Goal: Transaction & Acquisition: Purchase product/service

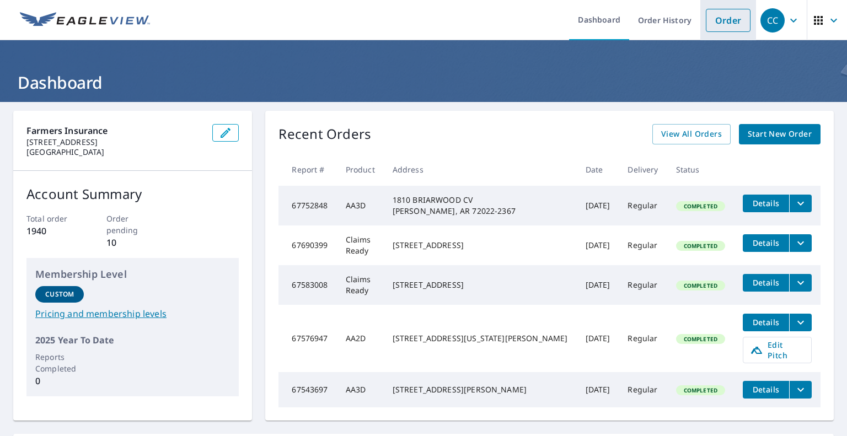
click at [708, 24] on link "Order" at bounding box center [728, 20] width 45 height 23
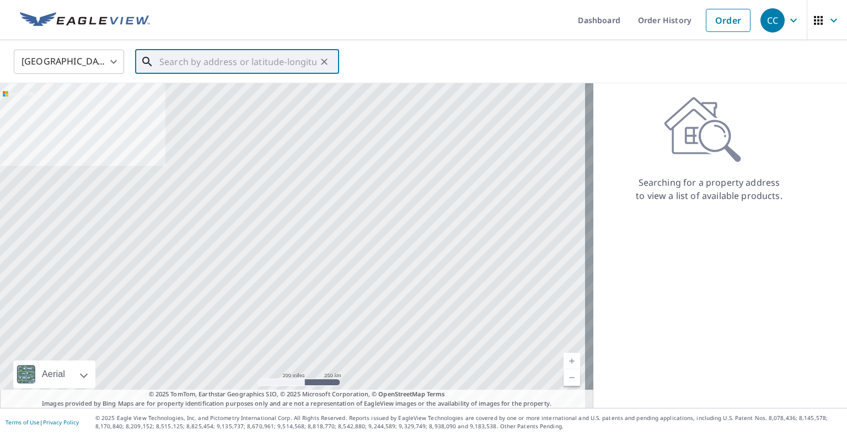
click at [184, 61] on input "text" at bounding box center [237, 61] width 157 height 31
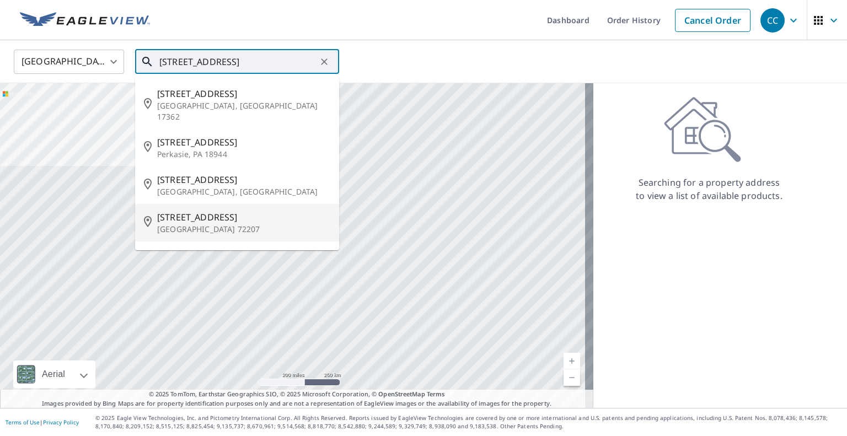
click at [170, 211] on span "[STREET_ADDRESS]" at bounding box center [243, 217] width 173 height 13
type input "[STREET_ADDRESS]"
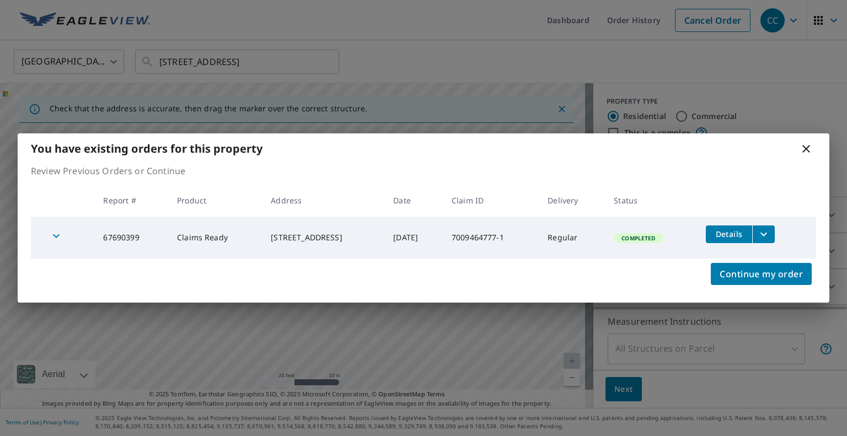
click at [770, 231] on icon "filesDropdownBtn-67690399" at bounding box center [763, 234] width 13 height 13
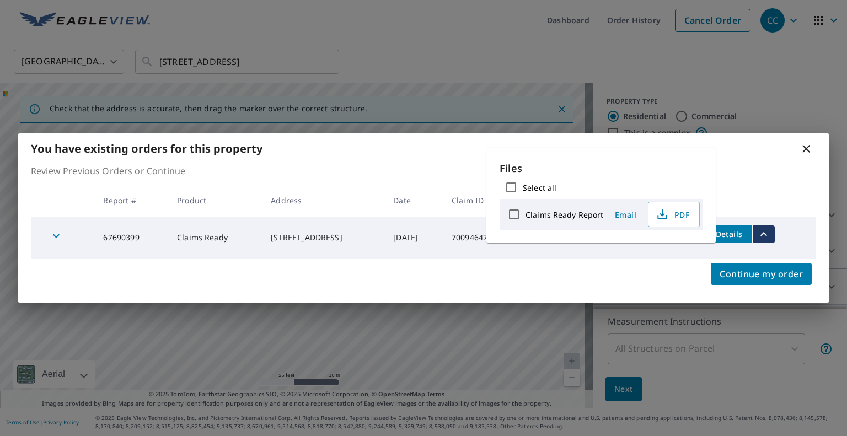
click at [770, 231] on icon "filesDropdownBtn-67690399" at bounding box center [763, 234] width 13 height 13
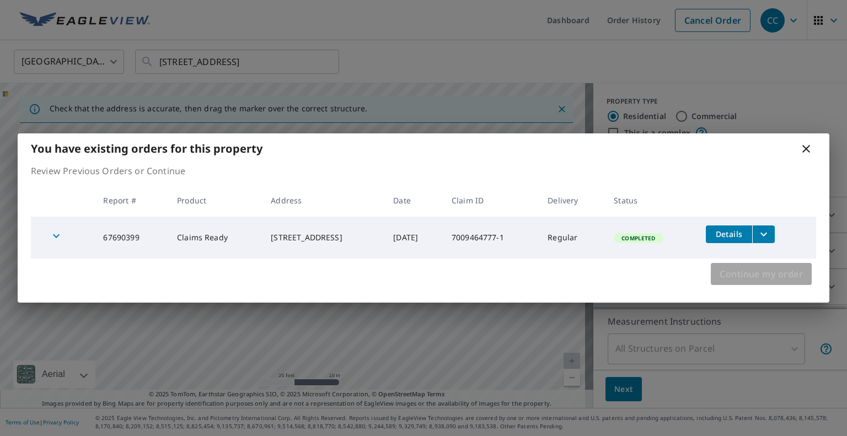
click at [788, 277] on span "Continue my order" at bounding box center [761, 273] width 83 height 15
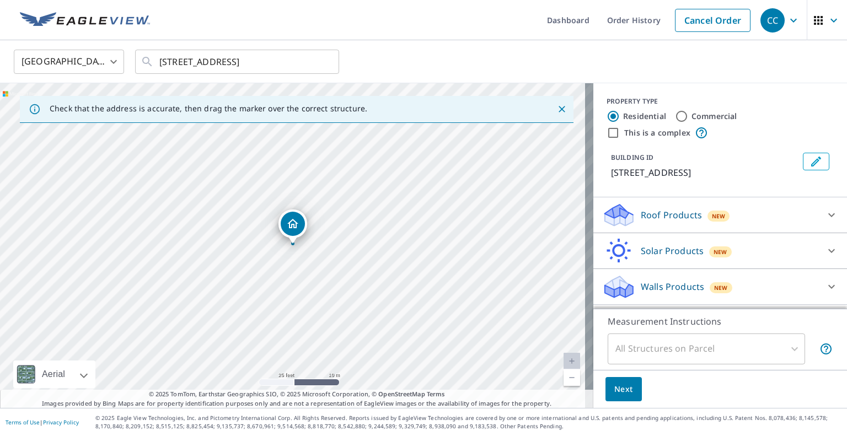
click at [672, 282] on p "Walls Products" at bounding box center [672, 286] width 63 height 13
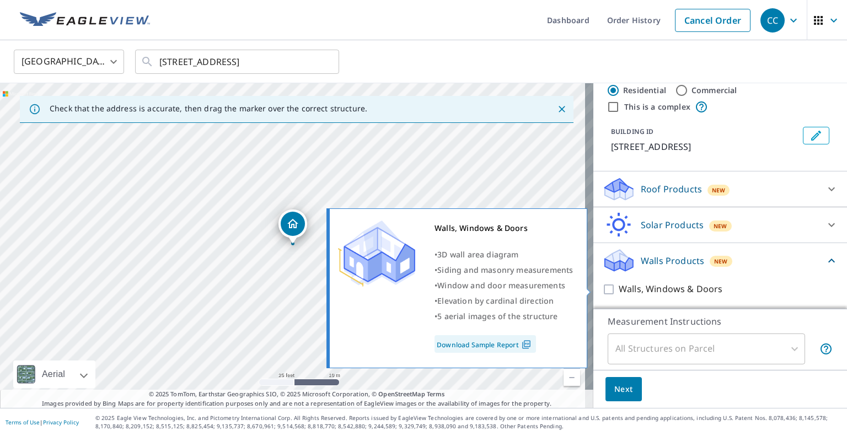
click at [602, 289] on input "Walls, Windows & Doors" at bounding box center [610, 289] width 17 height 13
checkbox input "true"
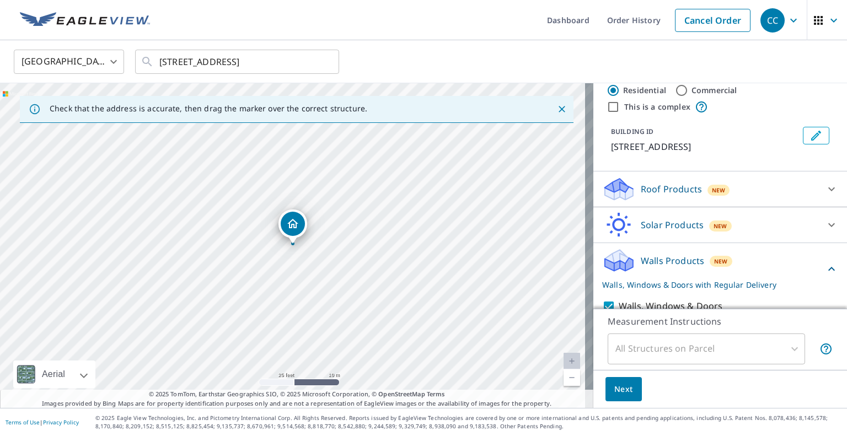
scroll to position [67, 0]
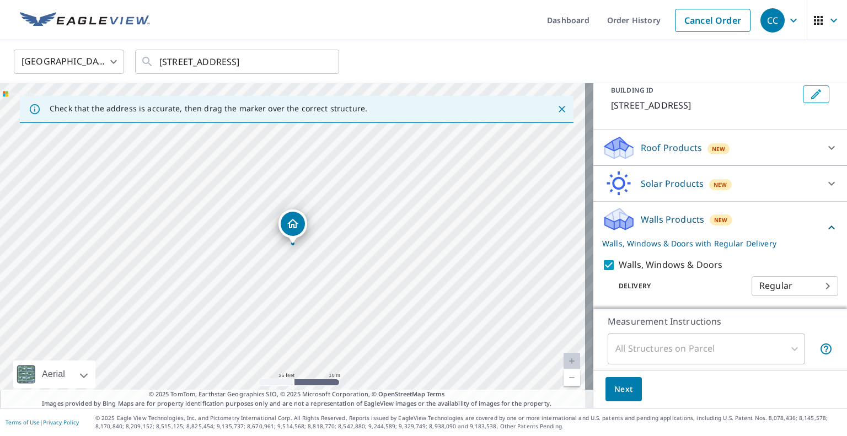
click at [622, 386] on span "Next" at bounding box center [623, 390] width 19 height 14
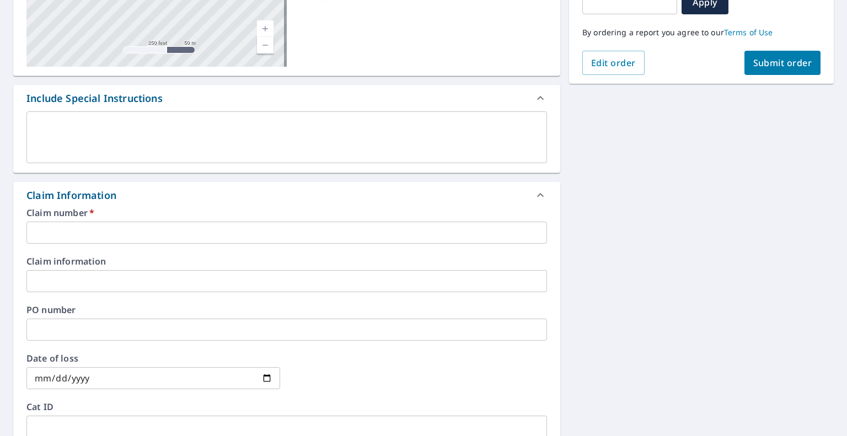
scroll to position [221, 0]
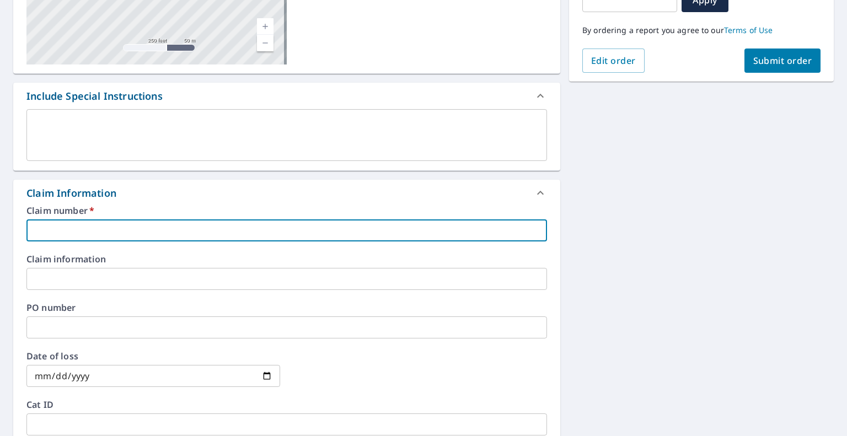
click at [125, 228] on input "text" at bounding box center [286, 230] width 521 height 22
type input "7009464777-1"
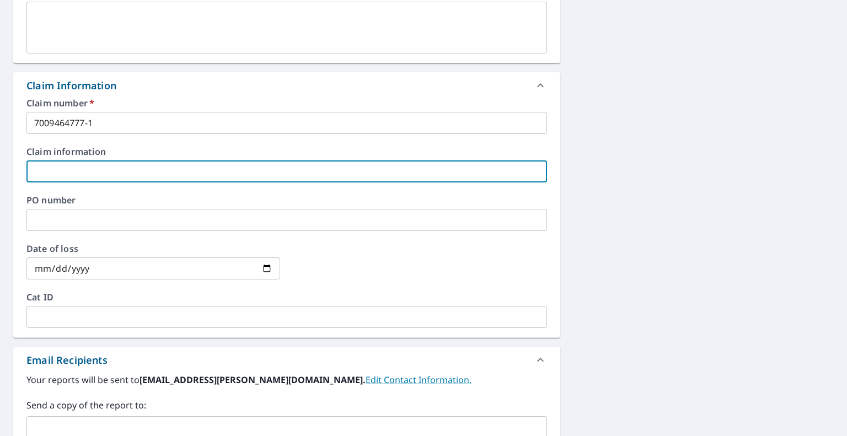
scroll to position [331, 0]
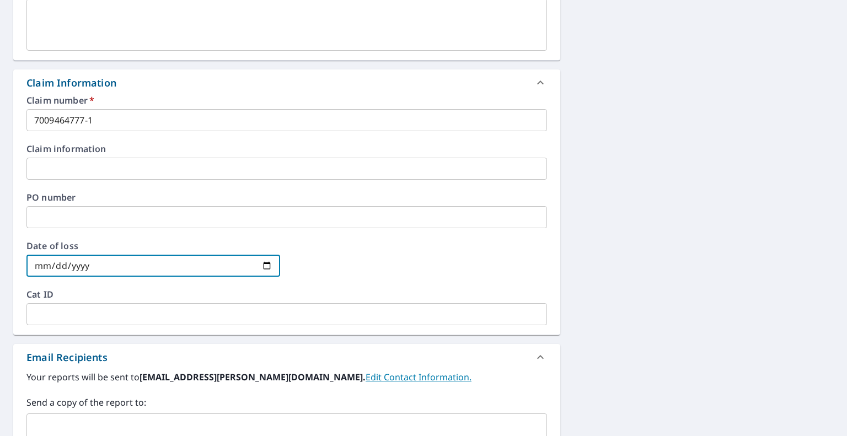
click at [121, 270] on input "date" at bounding box center [153, 266] width 254 height 22
type input "[DATE]"
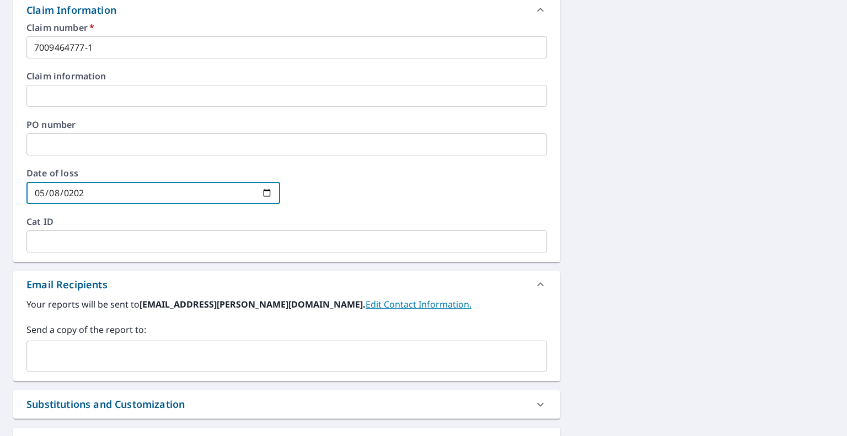
scroll to position [496, 0]
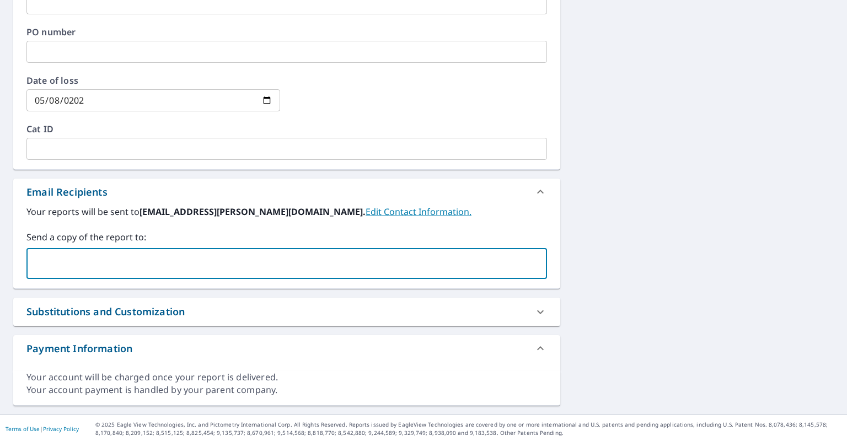
click at [123, 270] on input "text" at bounding box center [278, 263] width 494 height 21
click at [759, 230] on div "[STREET_ADDRESS] Aerial Road A standard road map Aerial A detailed look from ab…" at bounding box center [423, 10] width 847 height 809
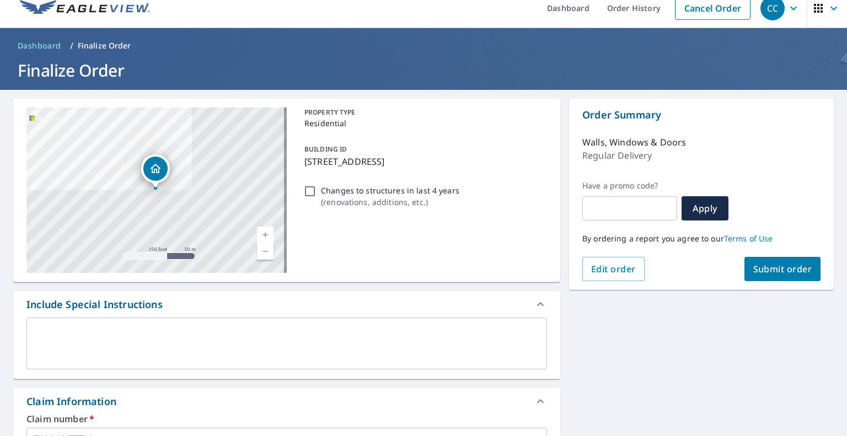
scroll to position [6, 0]
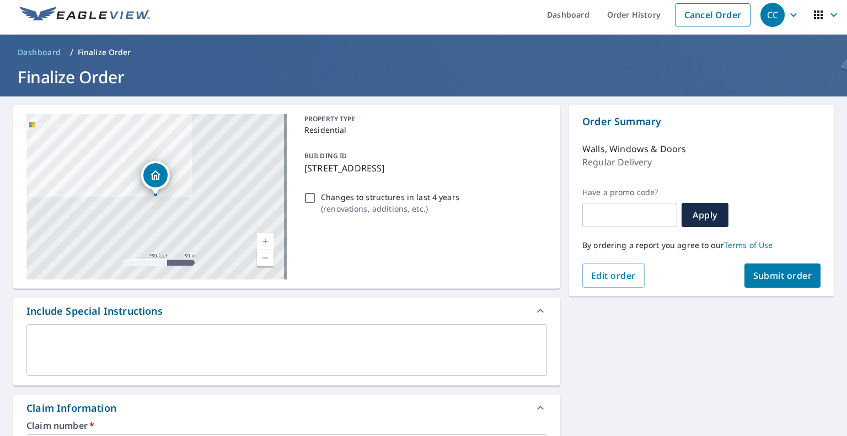
click at [776, 282] on button "Submit order" at bounding box center [783, 276] width 77 height 24
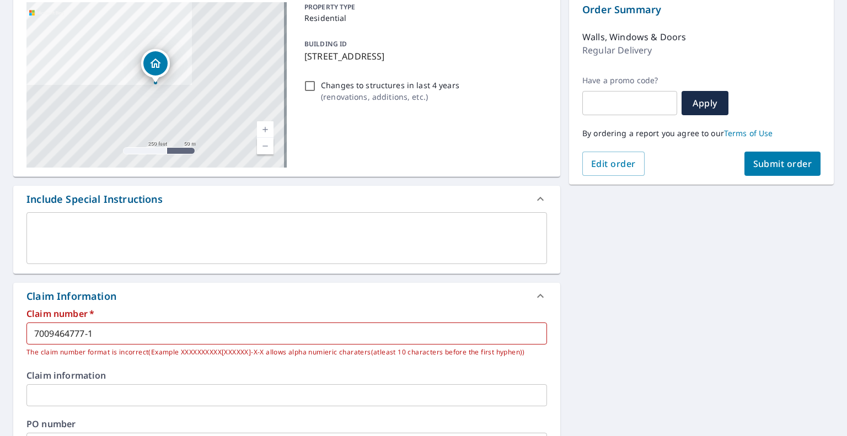
scroll to position [171, 0]
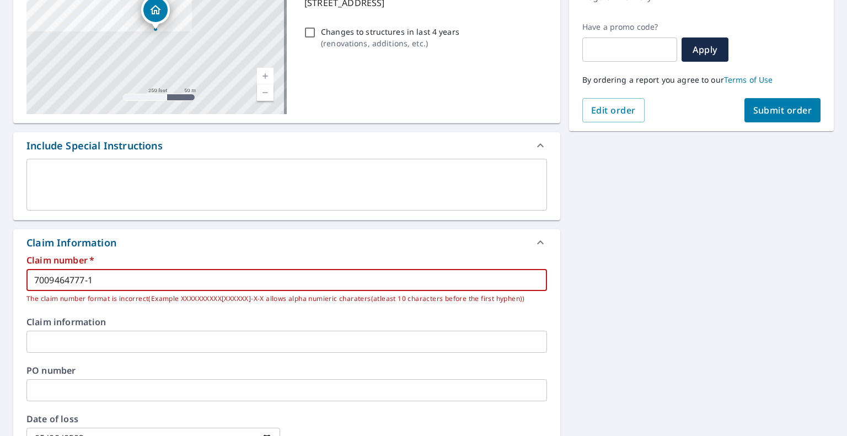
click at [144, 282] on input "7009464777-1" at bounding box center [286, 280] width 521 height 22
type input "7009464777-1-1"
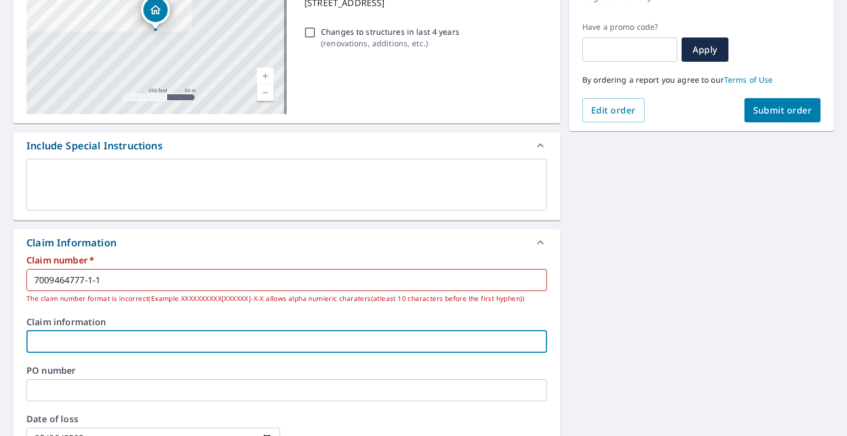
click at [745, 112] on button "Submit order" at bounding box center [783, 110] width 77 height 24
